Goal: Task Accomplishment & Management: Use online tool/utility

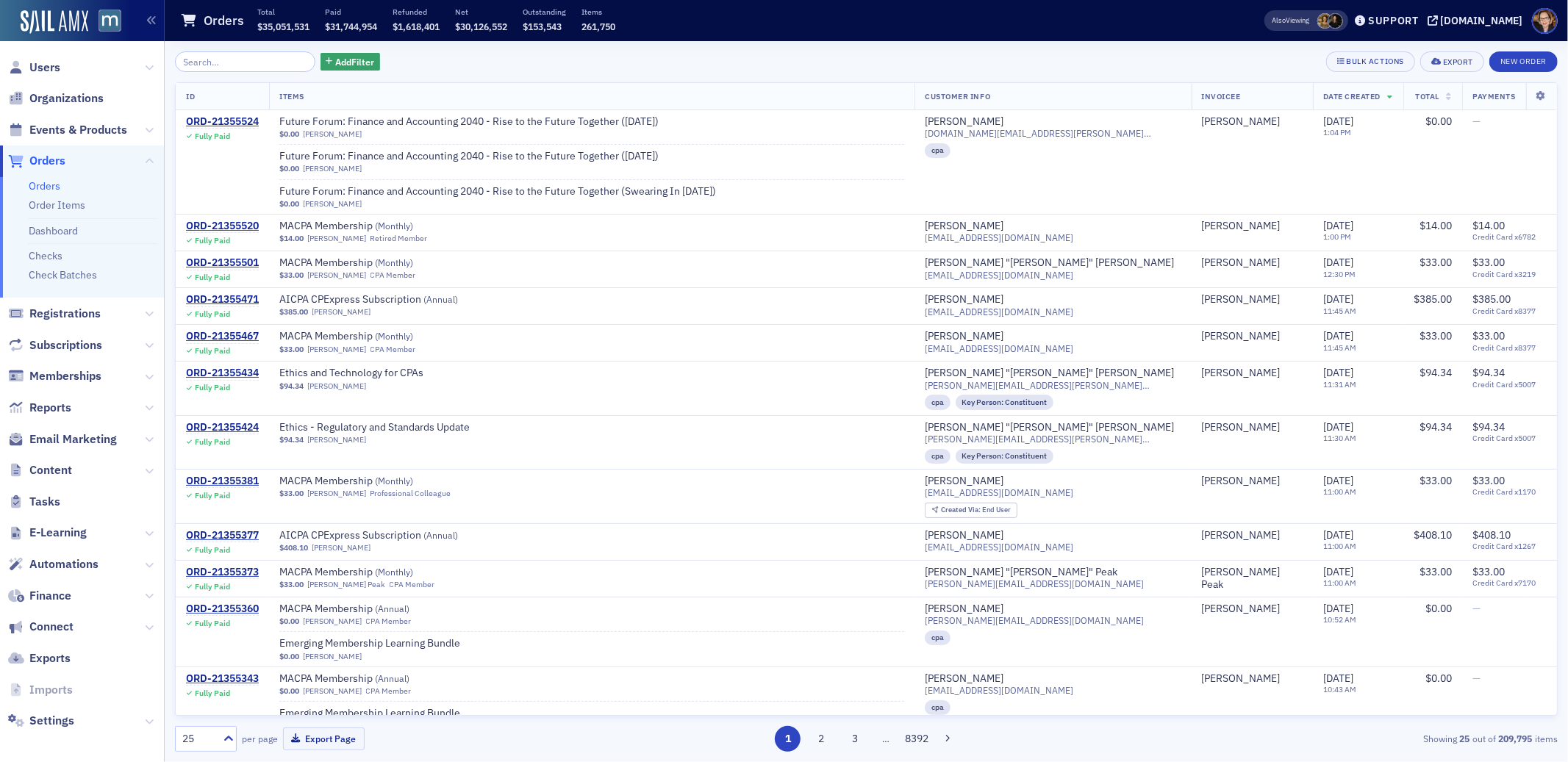
click at [57, 165] on span "Orders" at bounding box center [47, 161] width 36 height 16
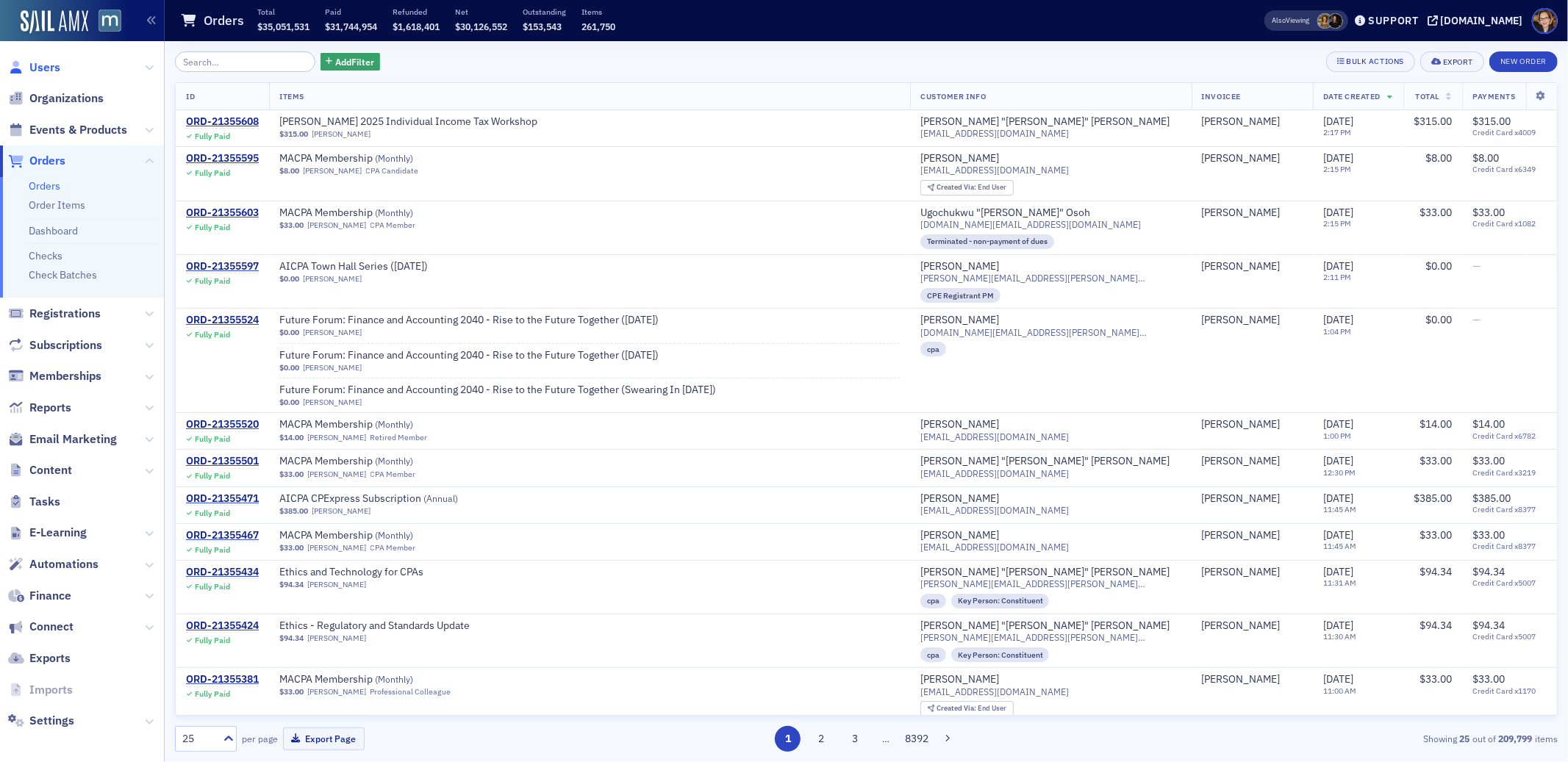
click at [47, 62] on span "Users" at bounding box center [44, 67] width 31 height 16
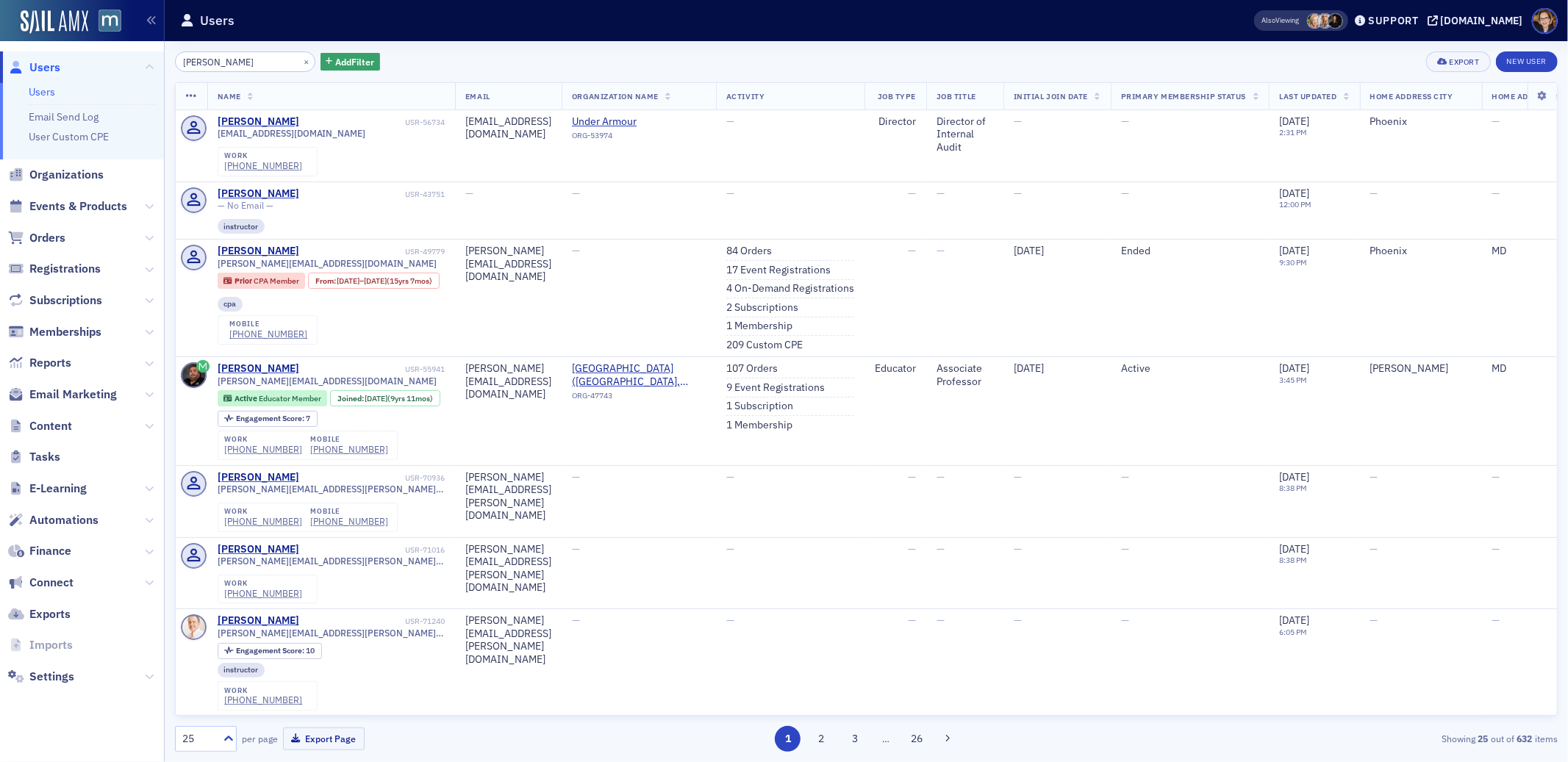
drag, startPoint x: 249, startPoint y: 65, endPoint x: 170, endPoint y: 65, distance: 79.0
click at [170, 64] on div "david bergman × Add Filter Export New User Name Email Organization Name Activit…" at bounding box center [866, 402] width 1404 height 721
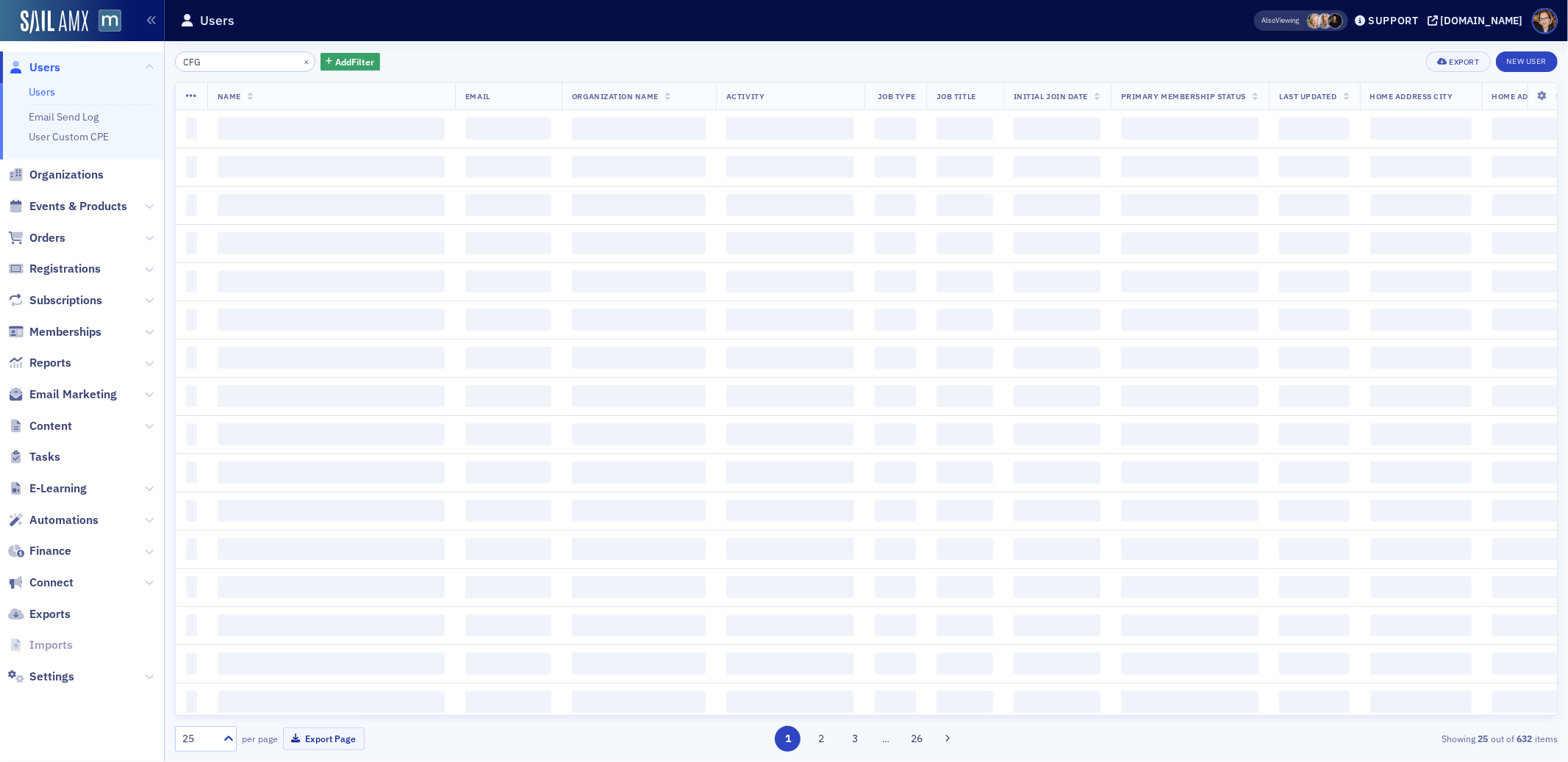
type input "CFG"
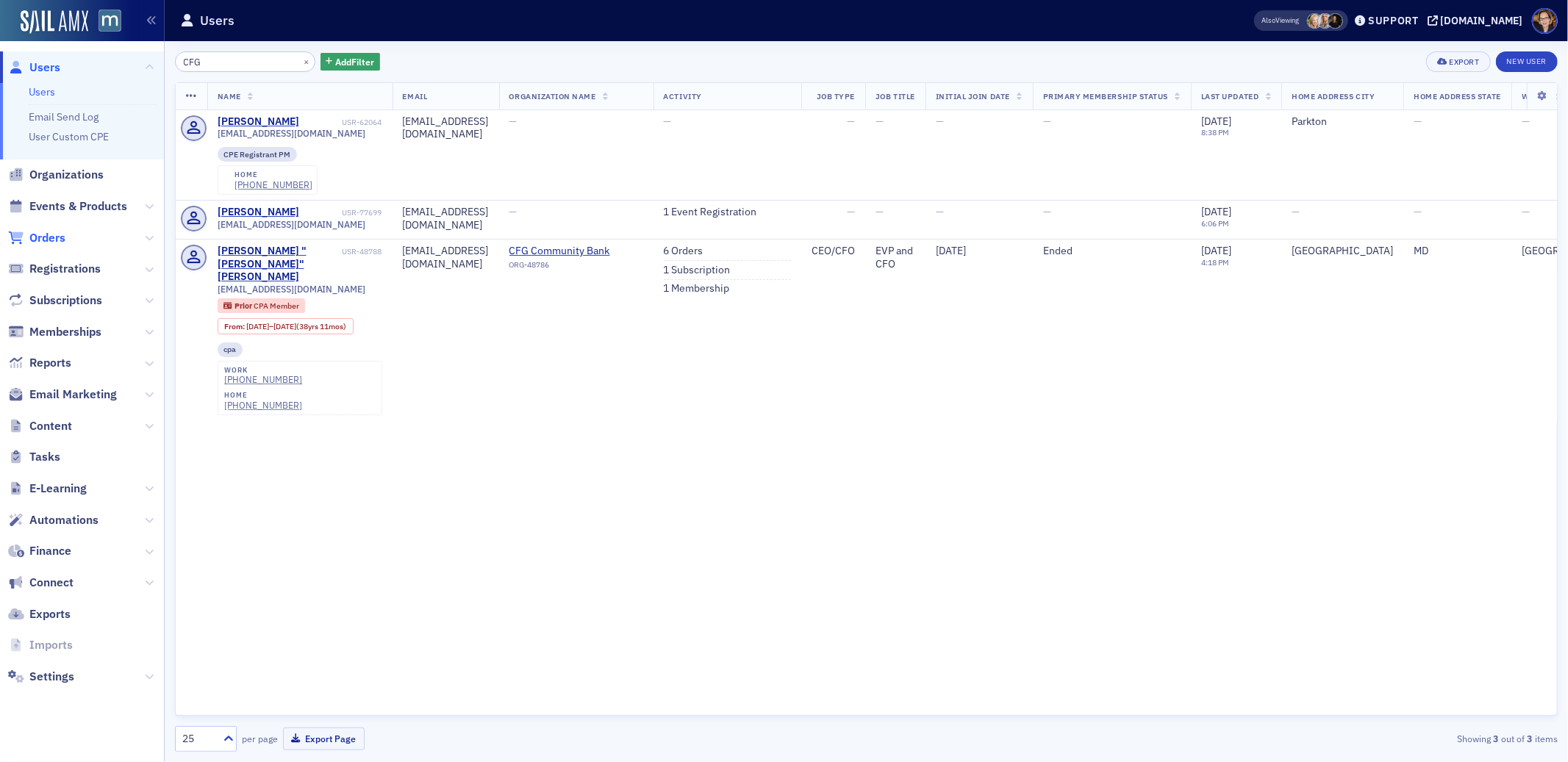
click at [52, 237] on span "Orders" at bounding box center [47, 238] width 36 height 16
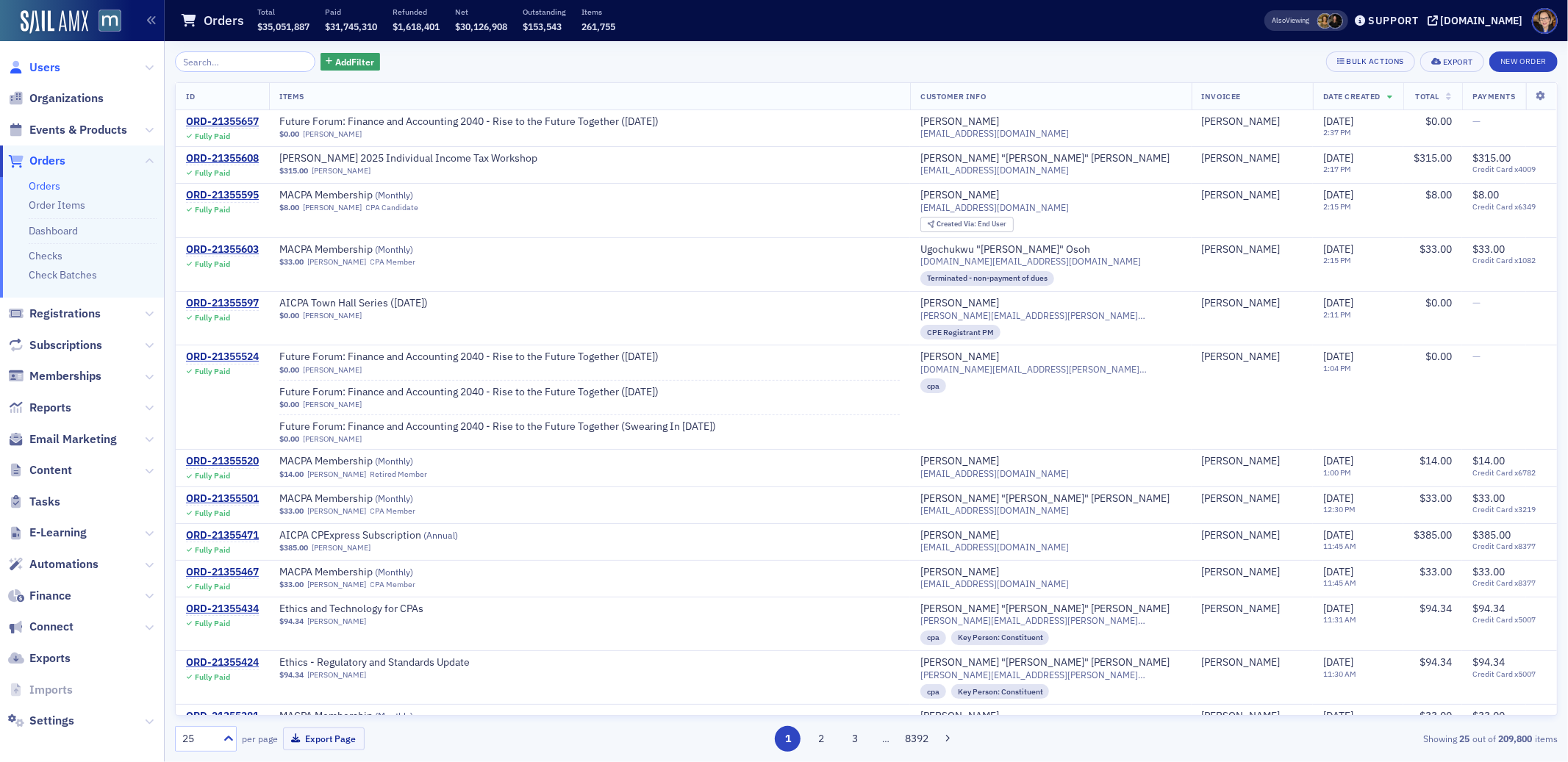
click at [38, 69] on span "Users" at bounding box center [44, 67] width 31 height 16
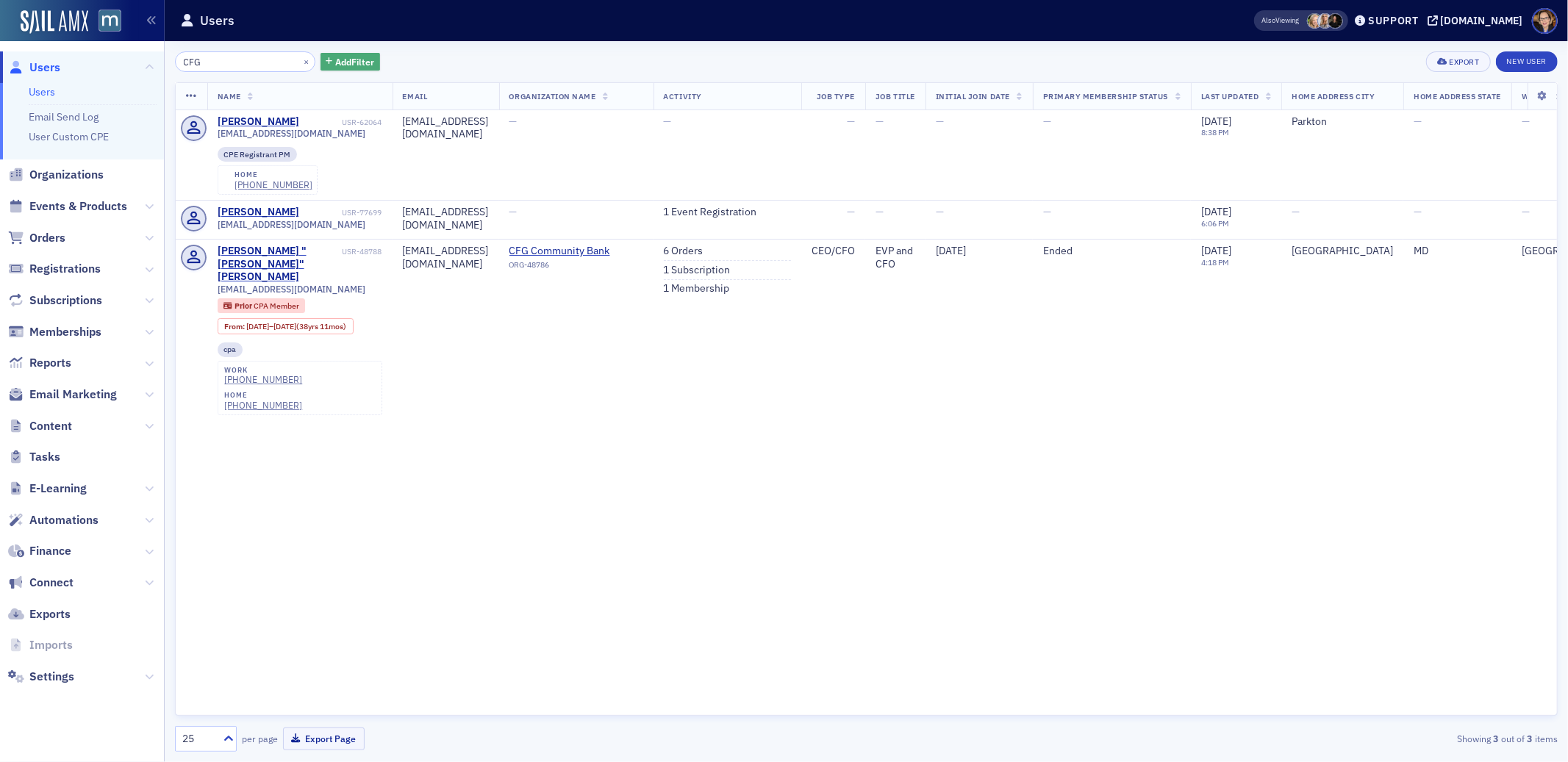
click at [335, 61] on span "Add Filter" at bounding box center [354, 62] width 39 height 13
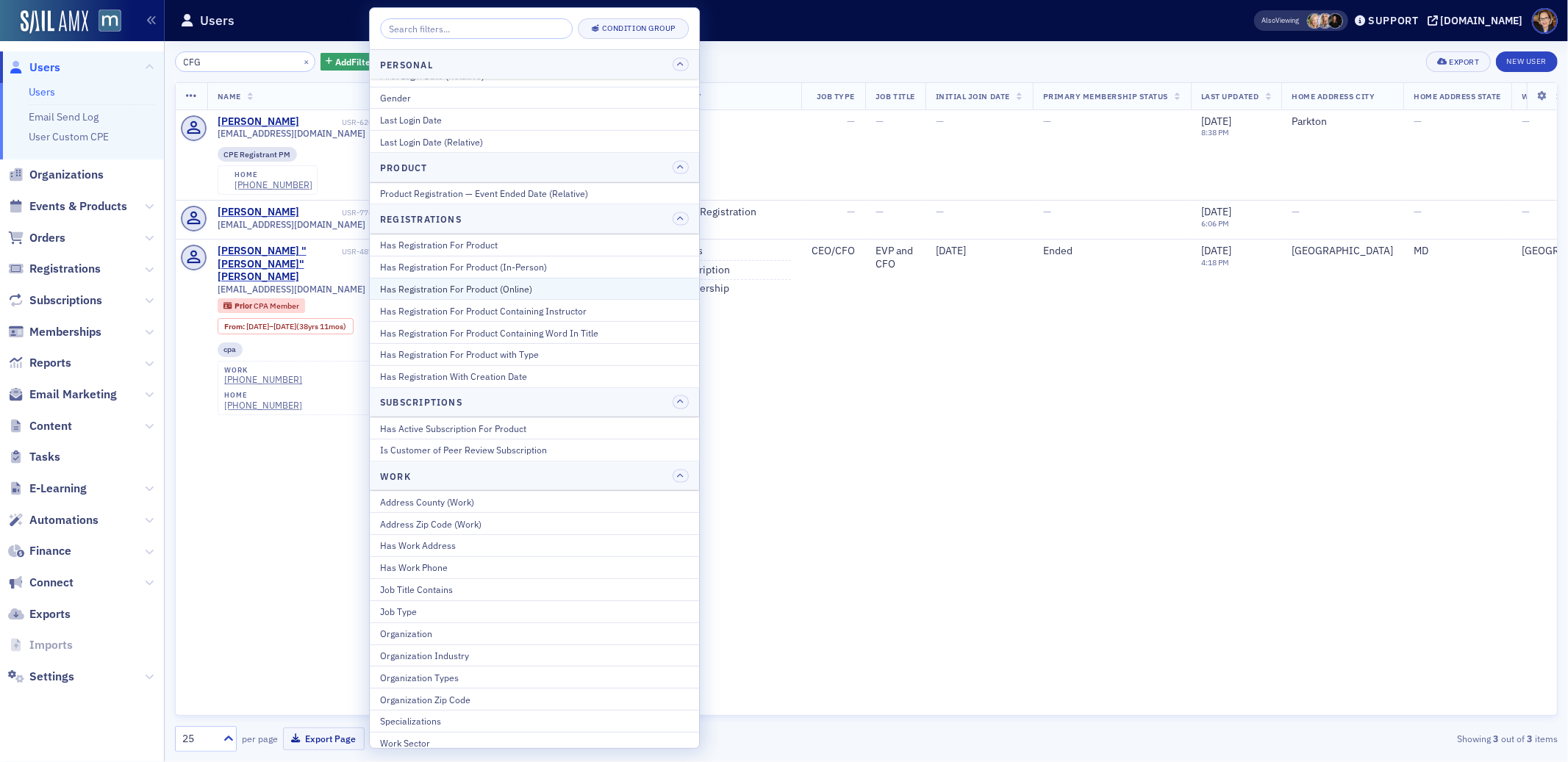
scroll to position [1818, 0]
click at [425, 583] on div "Job Title Contains" at bounding box center [534, 582] width 309 height 13
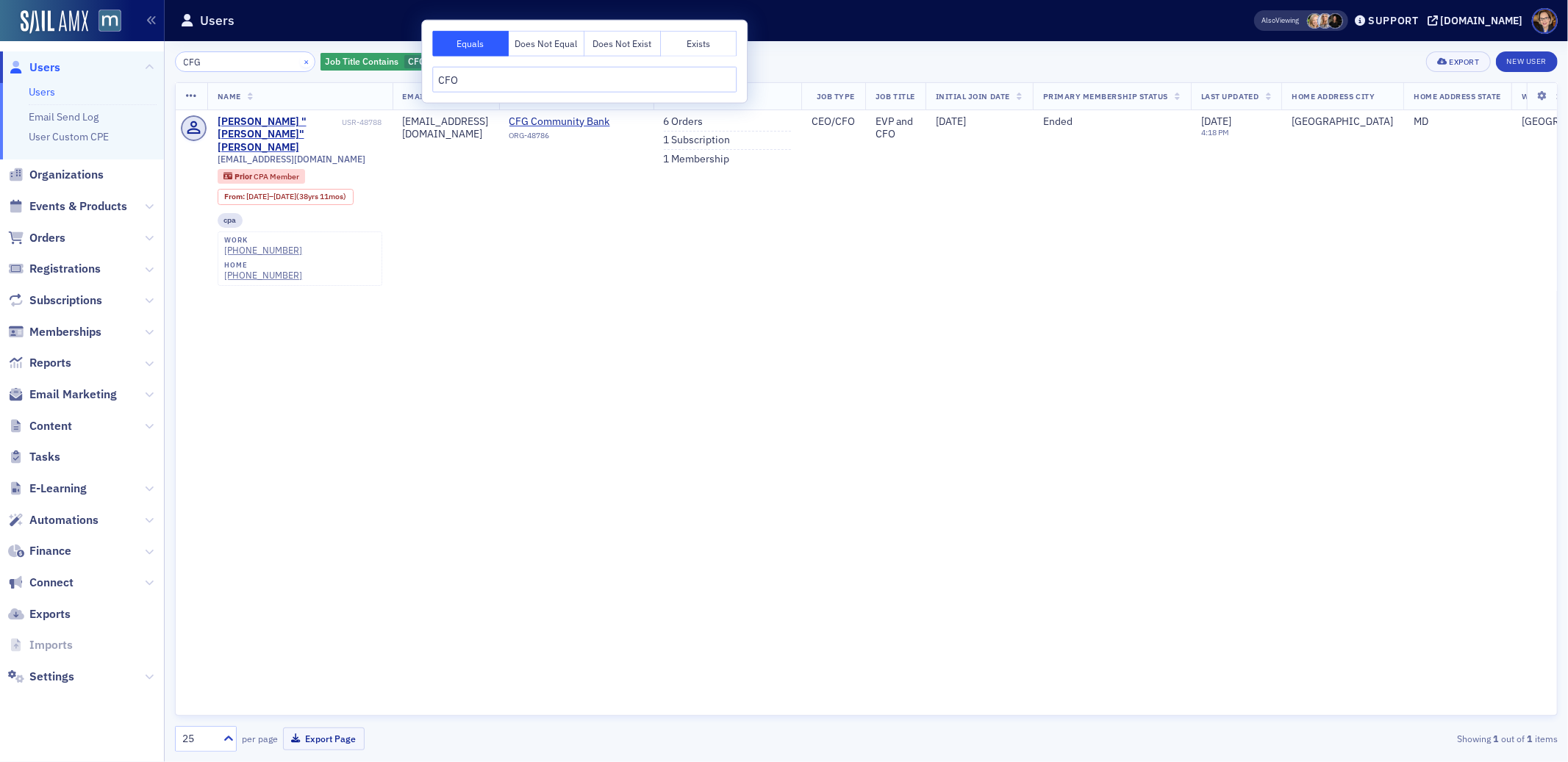
type input "CFO"
click at [300, 59] on button "×" at bounding box center [306, 61] width 13 height 13
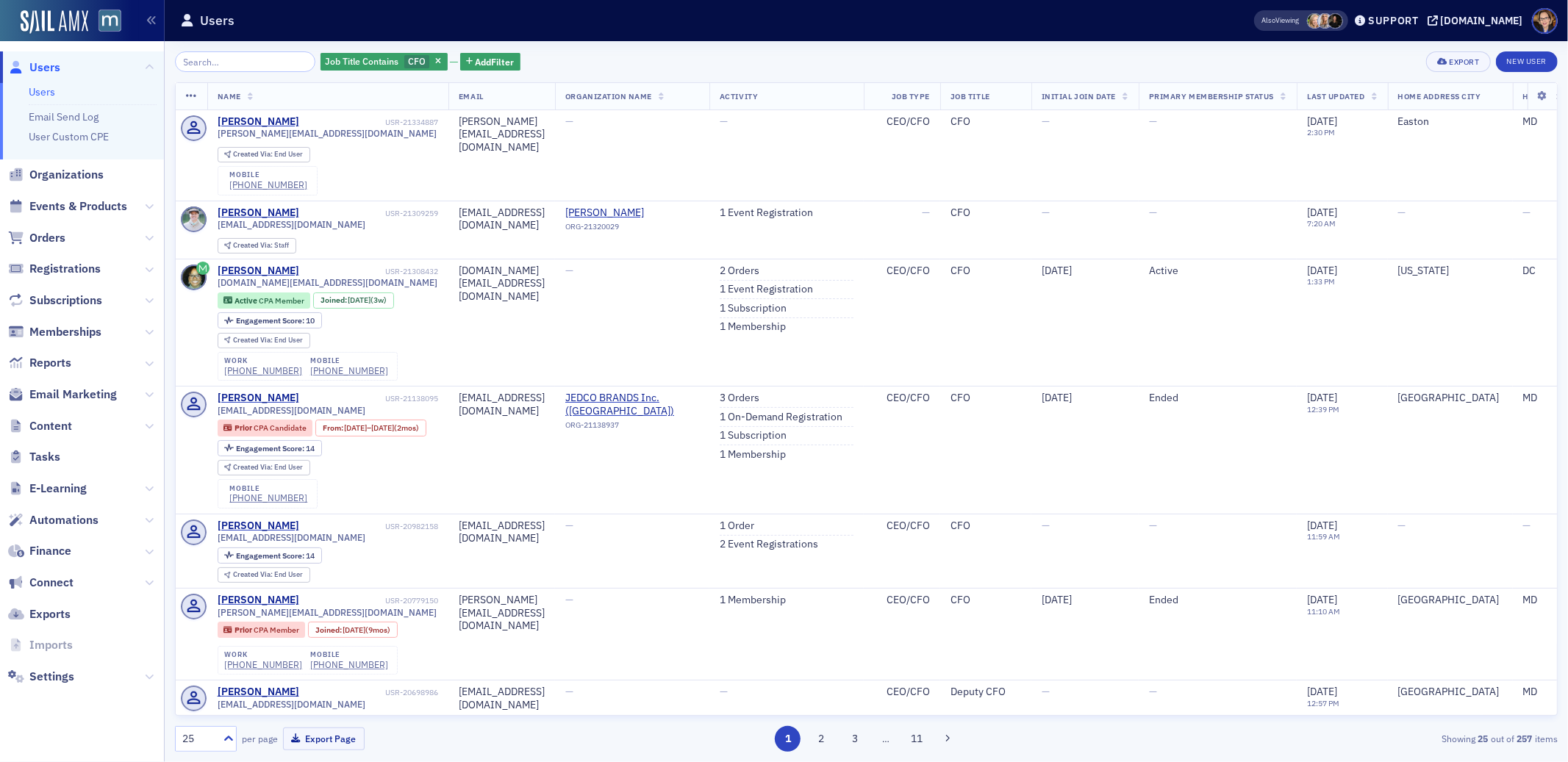
click at [652, 92] on span "Organization Name" at bounding box center [608, 96] width 87 height 10
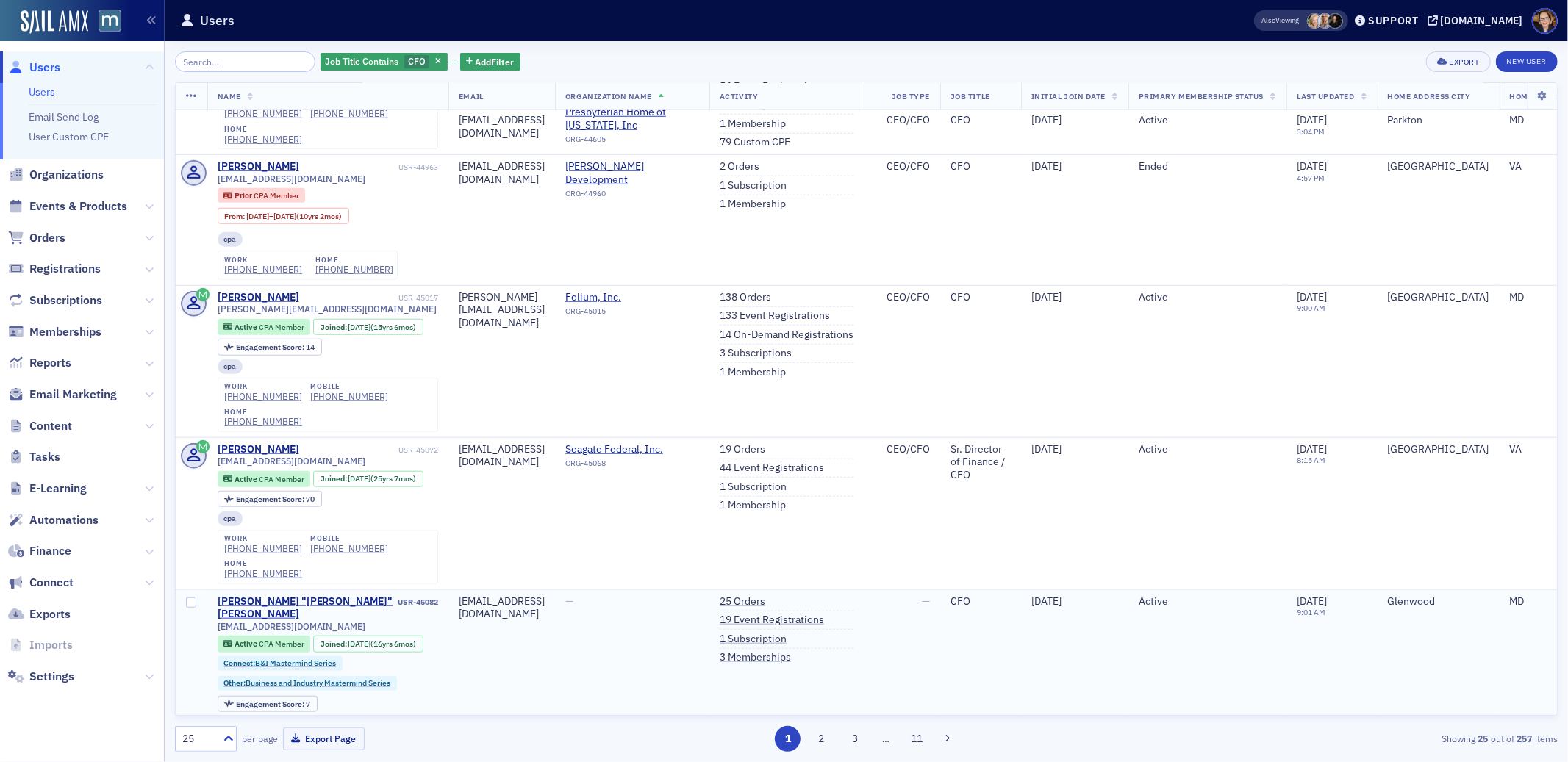
scroll to position [1075, 0]
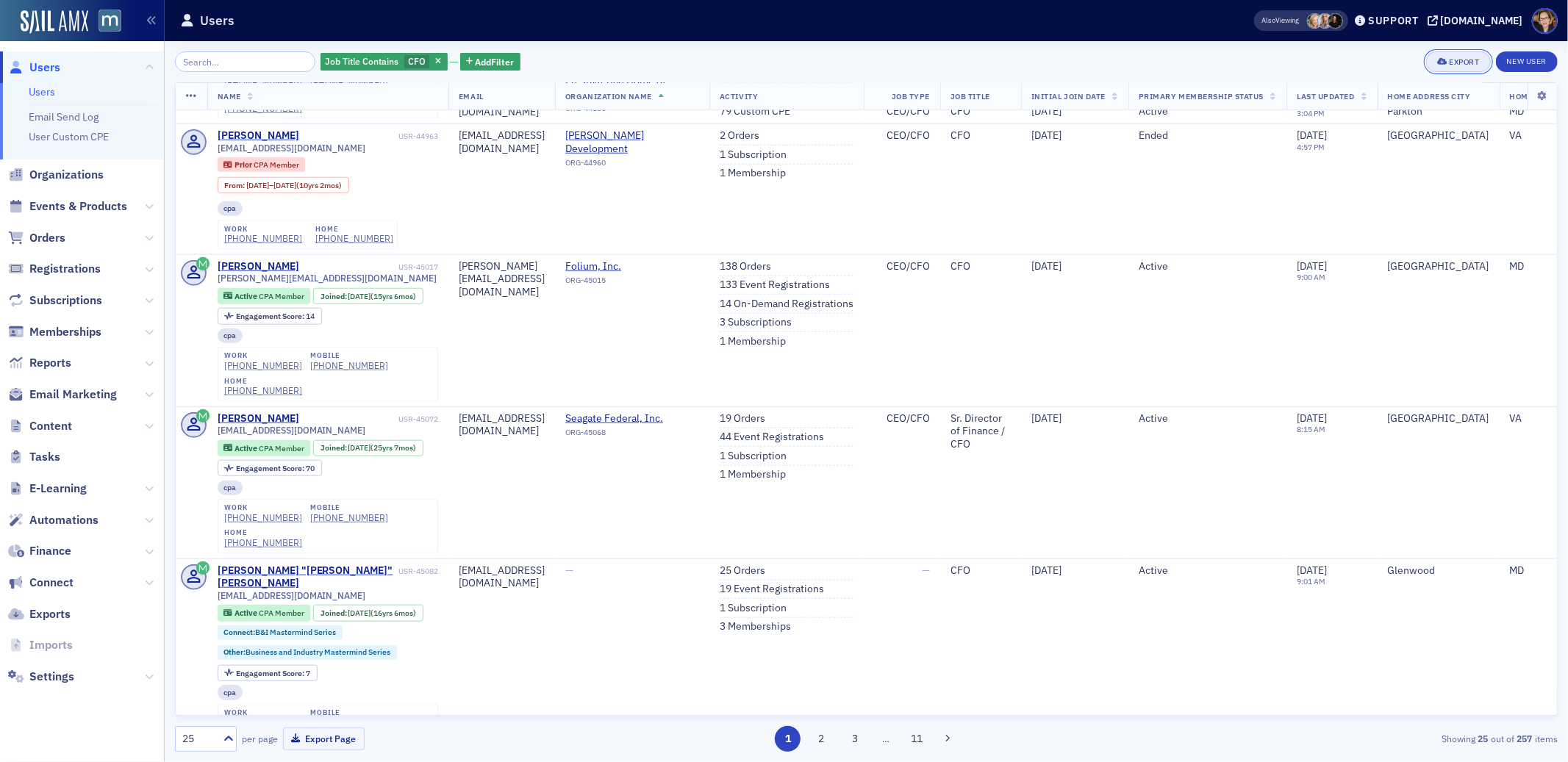
click at [1446, 60] on span "Export" at bounding box center [1458, 62] width 42 height 8
click at [1384, 104] on button "Export All ( 257 Users )" at bounding box center [1412, 111] width 155 height 24
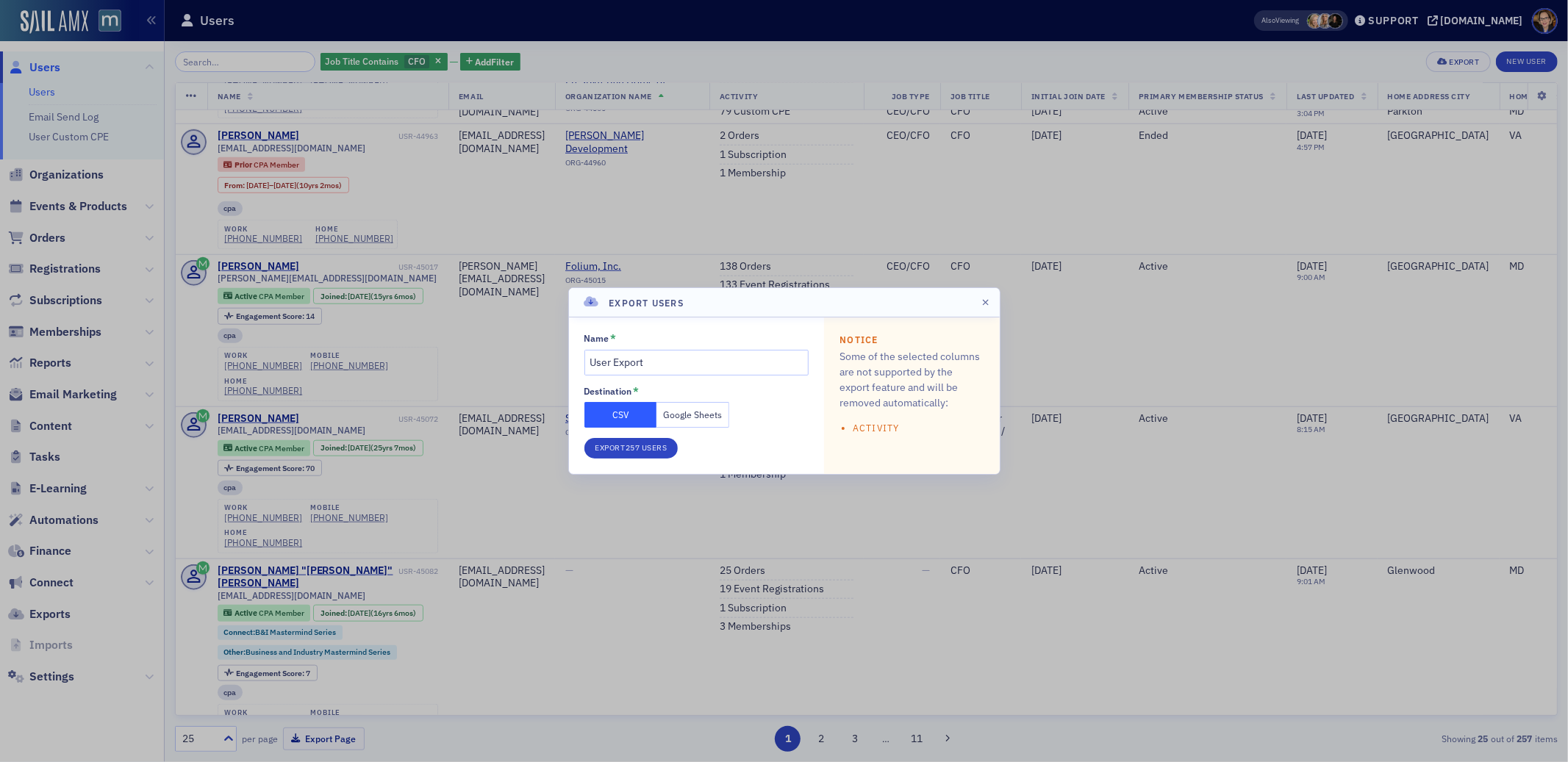
click at [632, 410] on button "CSV" at bounding box center [621, 415] width 73 height 26
click at [639, 449] on button "Export 257 Users" at bounding box center [631, 448] width 94 height 21
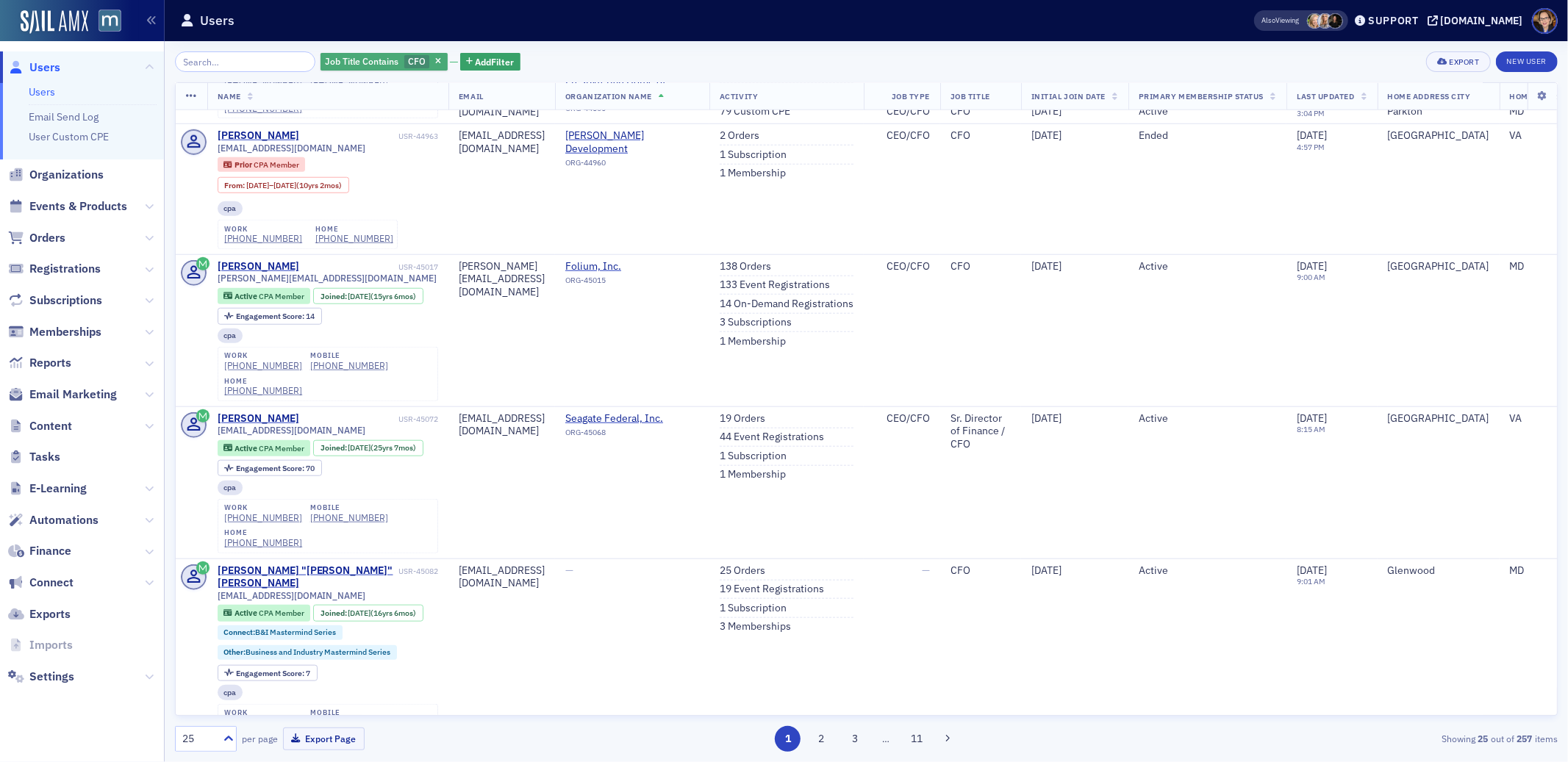
click at [408, 58] on span "CFO" at bounding box center [417, 61] width 17 height 12
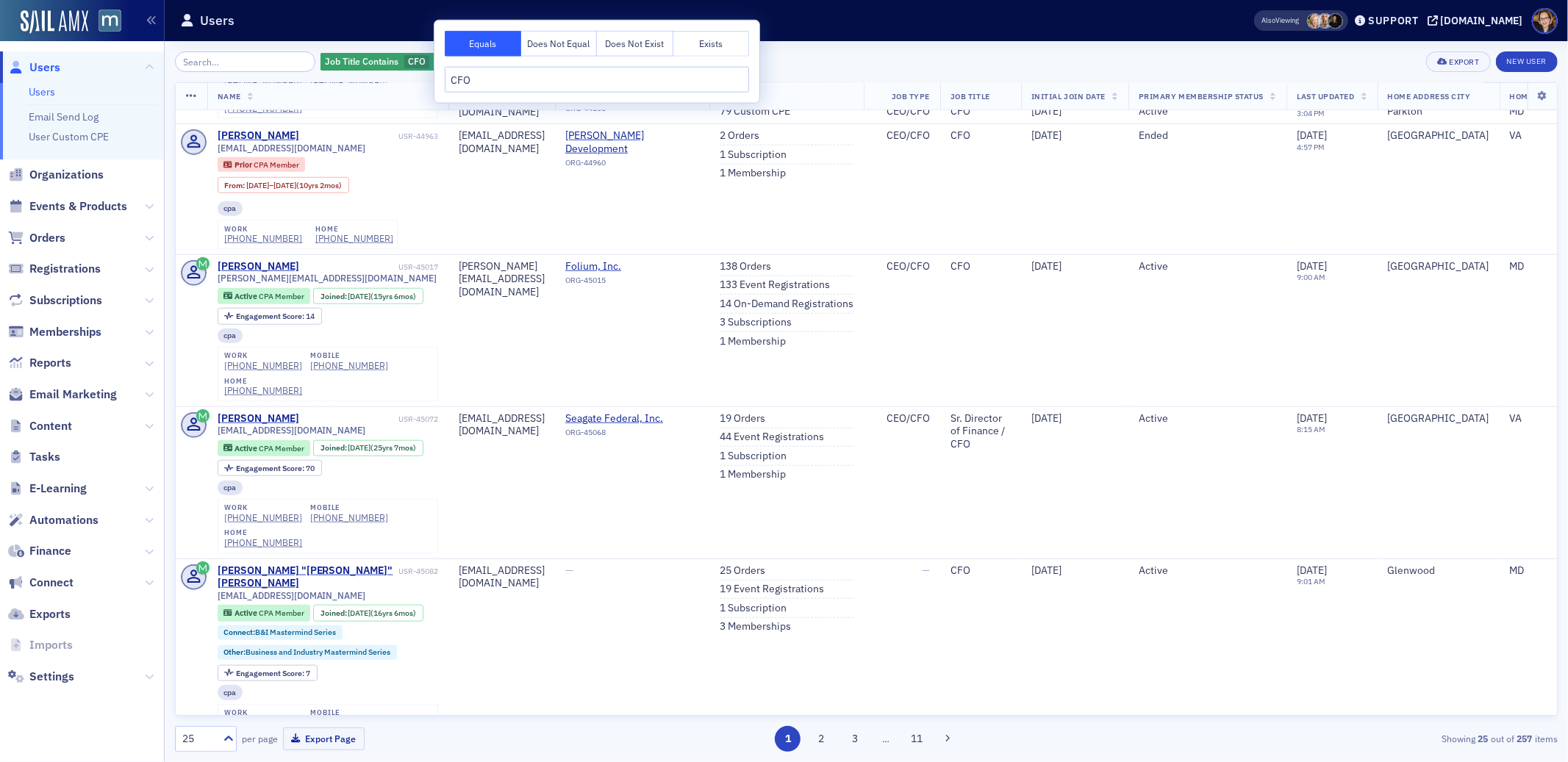
drag, startPoint x: 480, startPoint y: 75, endPoint x: 451, endPoint y: 76, distance: 29.0
click at [451, 76] on input "CFO" at bounding box center [597, 80] width 305 height 26
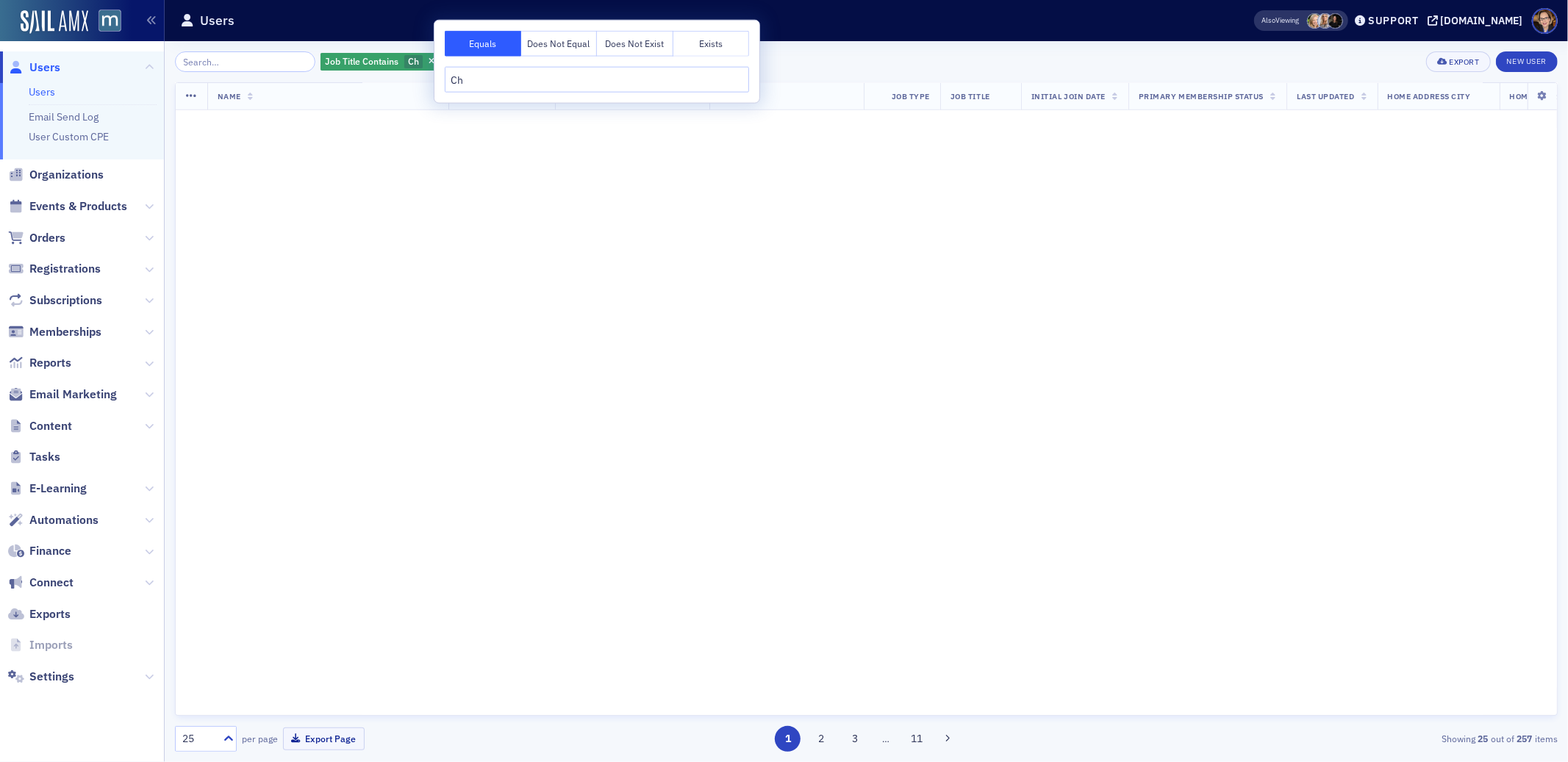
scroll to position [2026, 0]
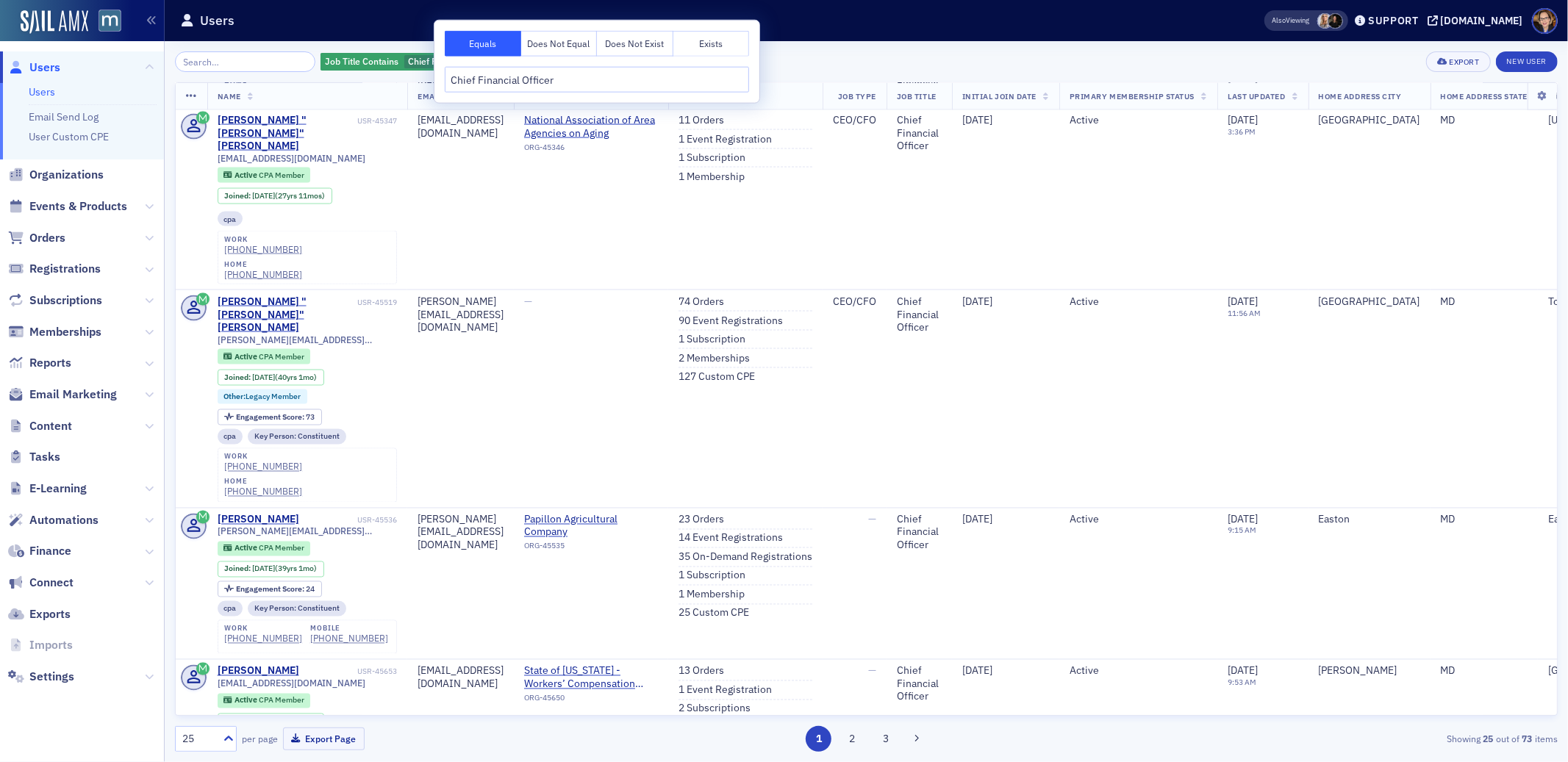
type input "Chief Financial Officer"
click at [1450, 65] on div "Export" at bounding box center [1465, 62] width 30 height 8
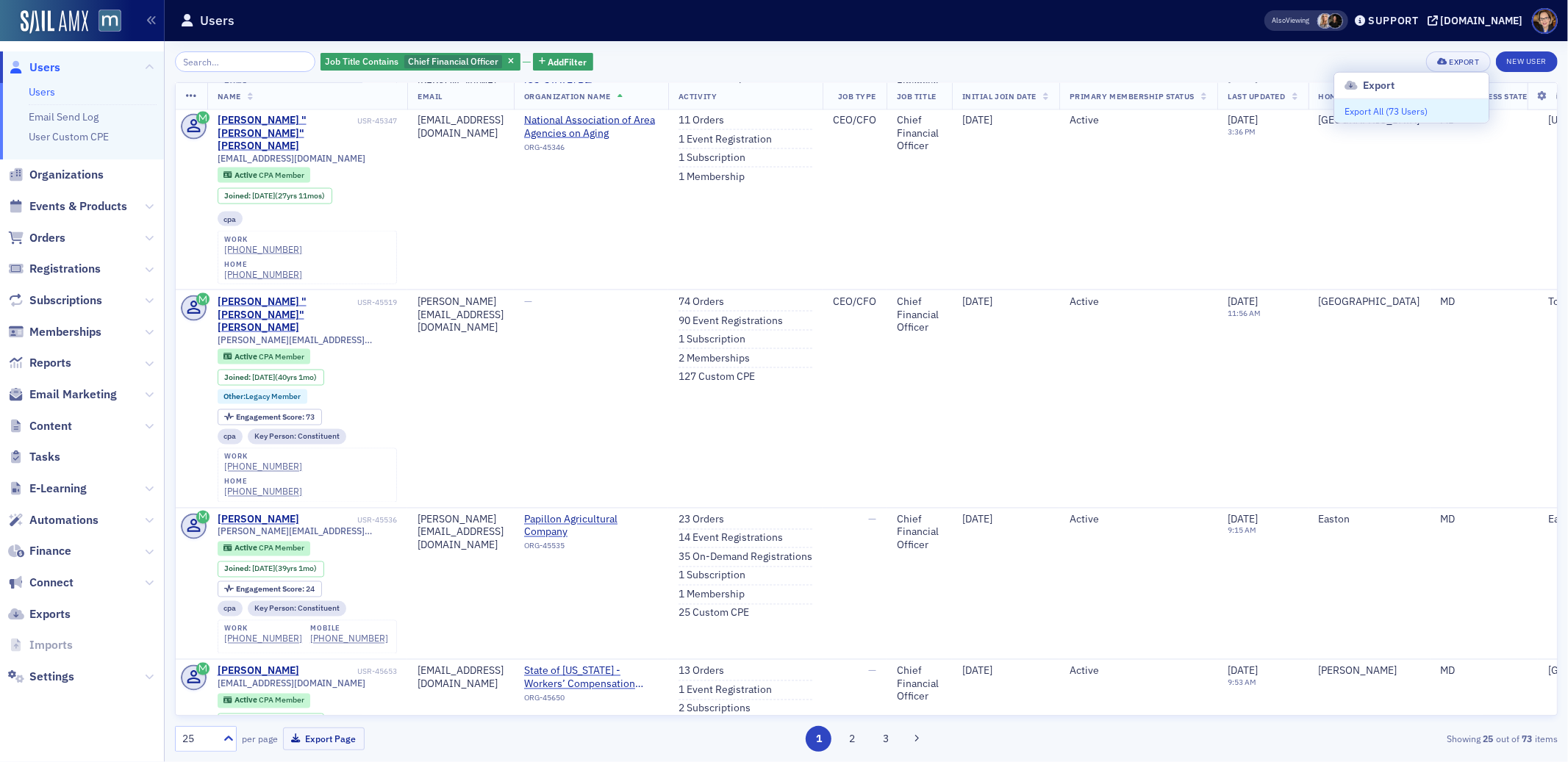
click at [1383, 111] on button "Export All ( 73 Users )" at bounding box center [1412, 111] width 155 height 24
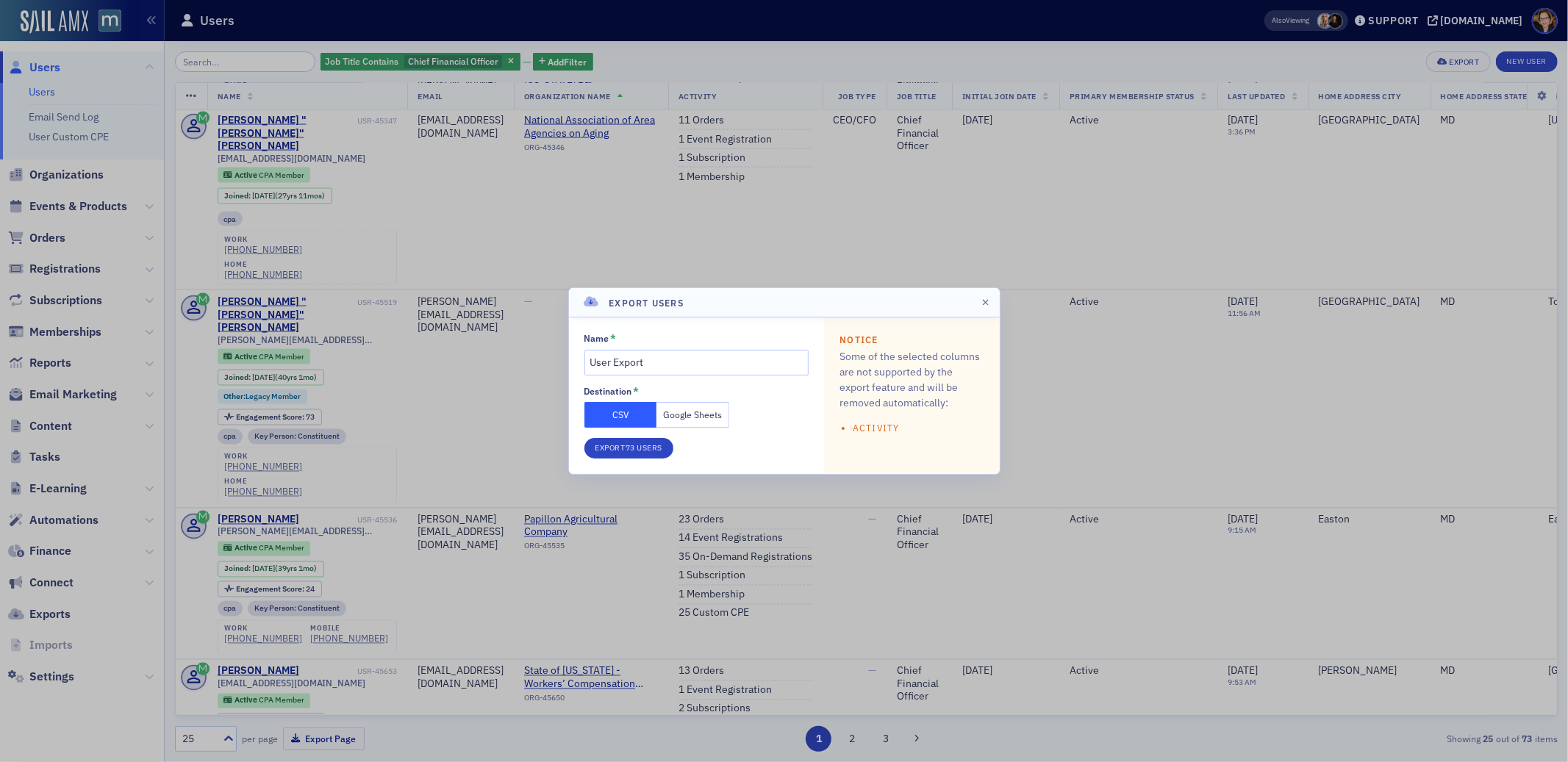
click at [614, 415] on button "CSV" at bounding box center [621, 415] width 73 height 26
click at [622, 446] on button "Export 73 Users" at bounding box center [629, 448] width 89 height 21
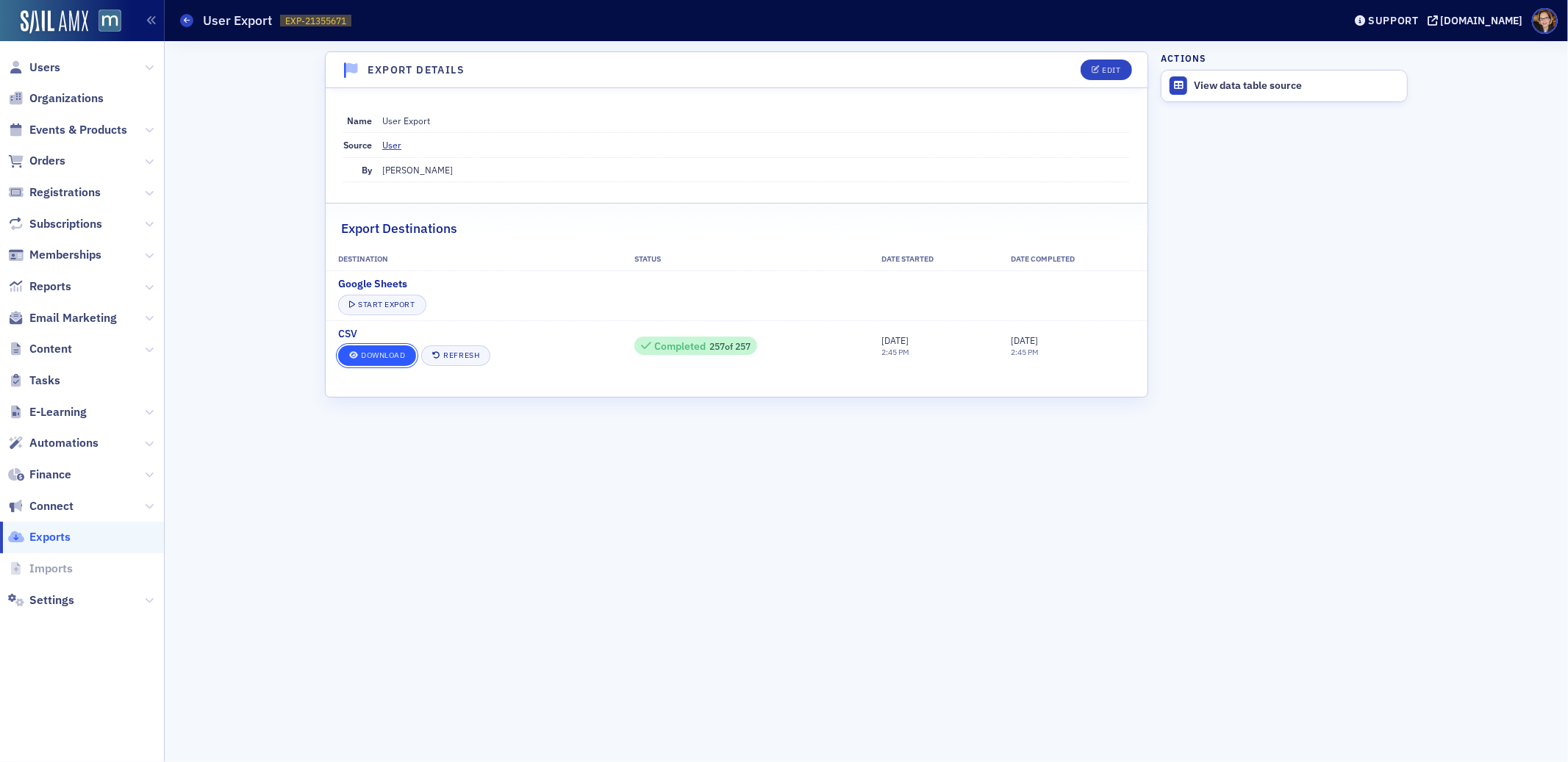
click at [372, 352] on link "Download" at bounding box center [377, 356] width 78 height 21
click at [185, 21] on icon at bounding box center [186, 20] width 6 height 6
click at [375, 353] on link "Download" at bounding box center [377, 356] width 78 height 21
